Goal: Find specific page/section: Locate item on page

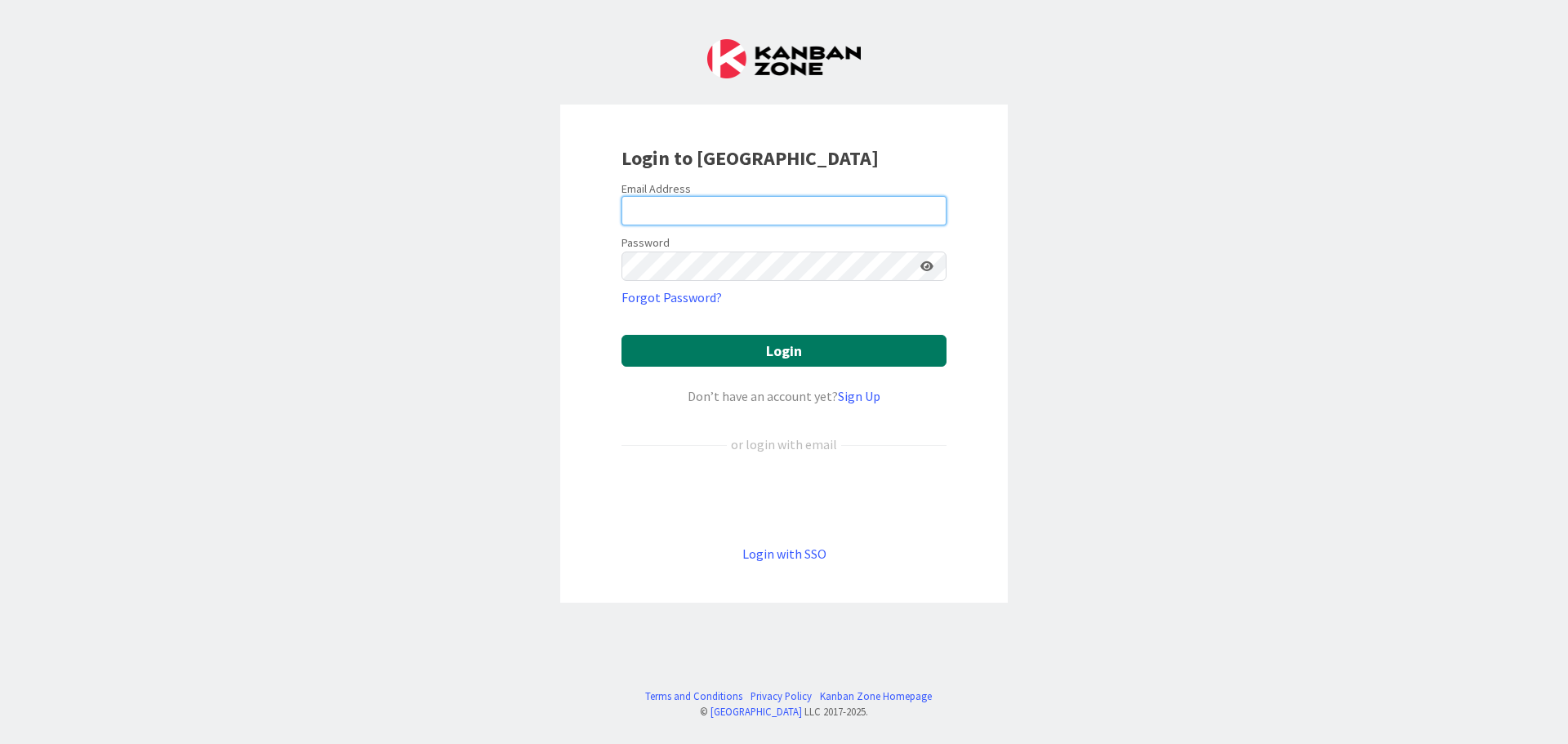
type input "[EMAIL_ADDRESS][DOMAIN_NAME]"
click at [735, 345] on button "Login" at bounding box center [784, 350] width 325 height 32
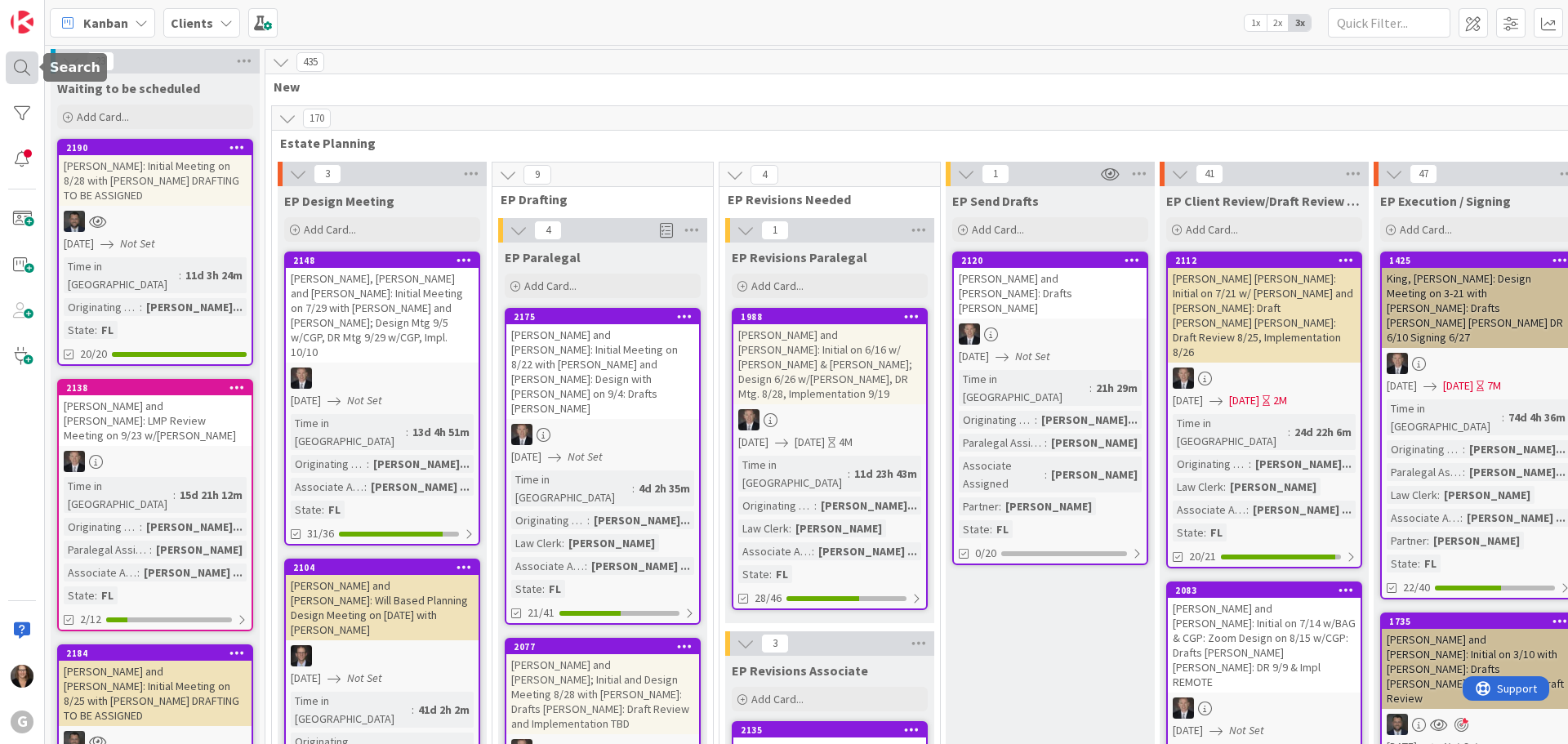
click at [21, 68] on div at bounding box center [22, 68] width 33 height 33
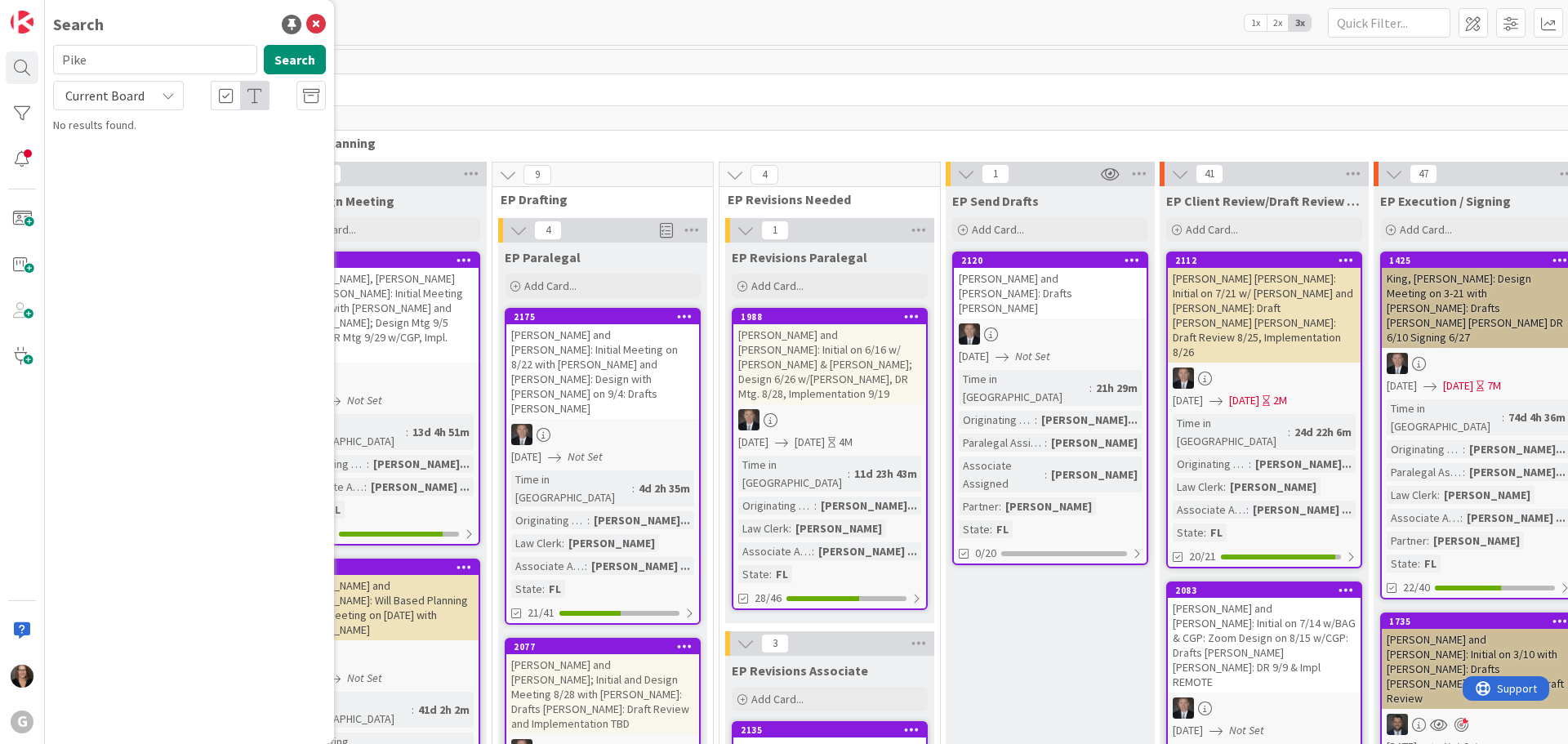
type input "Pike"
click at [121, 58] on input "Pike" at bounding box center [155, 60] width 204 height 30
click at [286, 60] on button "Search" at bounding box center [295, 60] width 62 height 30
click at [144, 57] on input "Pike" at bounding box center [155, 60] width 204 height 30
click at [314, 22] on icon at bounding box center [316, 25] width 20 height 20
